Goal: Information Seeking & Learning: Find specific fact

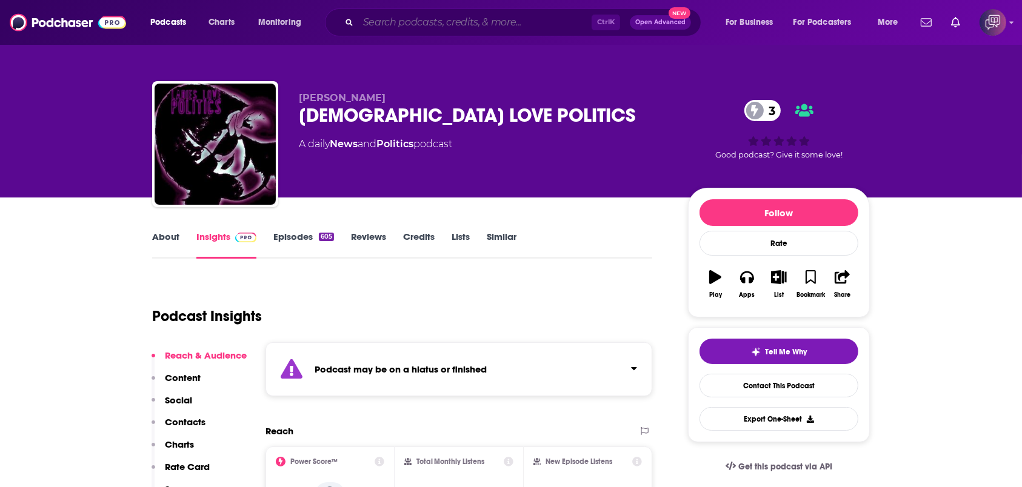
click at [470, 20] on input "Search podcasts, credits, & more..." at bounding box center [474, 22] width 233 height 19
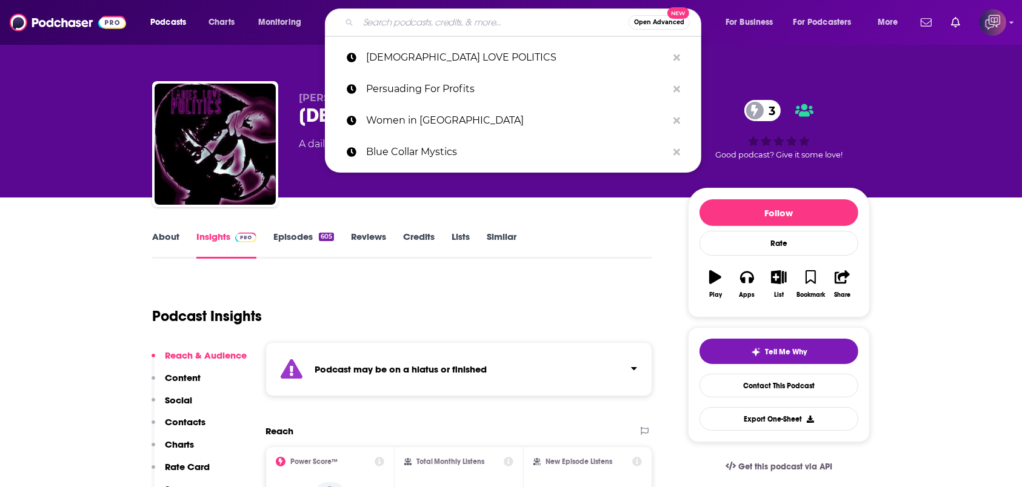
paste input "RISE TO LEAD Podcast"
type input "RISE TO LEAD Podcast"
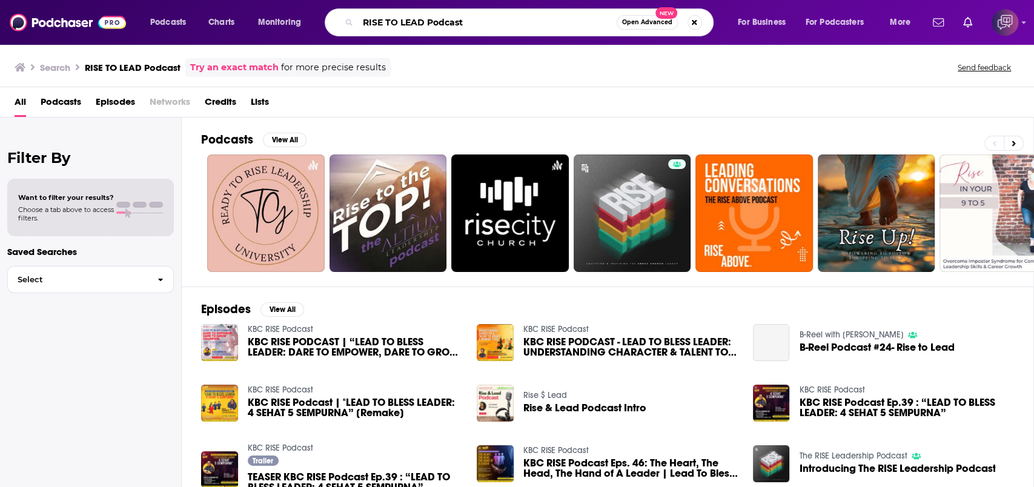
drag, startPoint x: 438, startPoint y: 25, endPoint x: 421, endPoint y: 26, distance: 16.4
click at [421, 26] on input "RISE TO LEAD Podcast" at bounding box center [487, 22] width 259 height 19
type input "RISE TO LEAD"
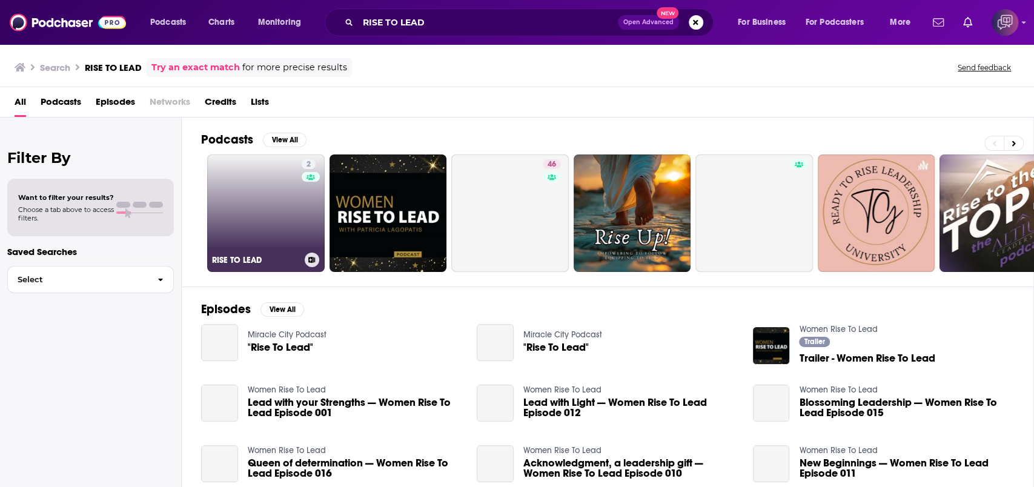
click at [300, 207] on link "2 RISE TO LEAD" at bounding box center [266, 214] width 118 height 118
